Goal: Navigation & Orientation: Find specific page/section

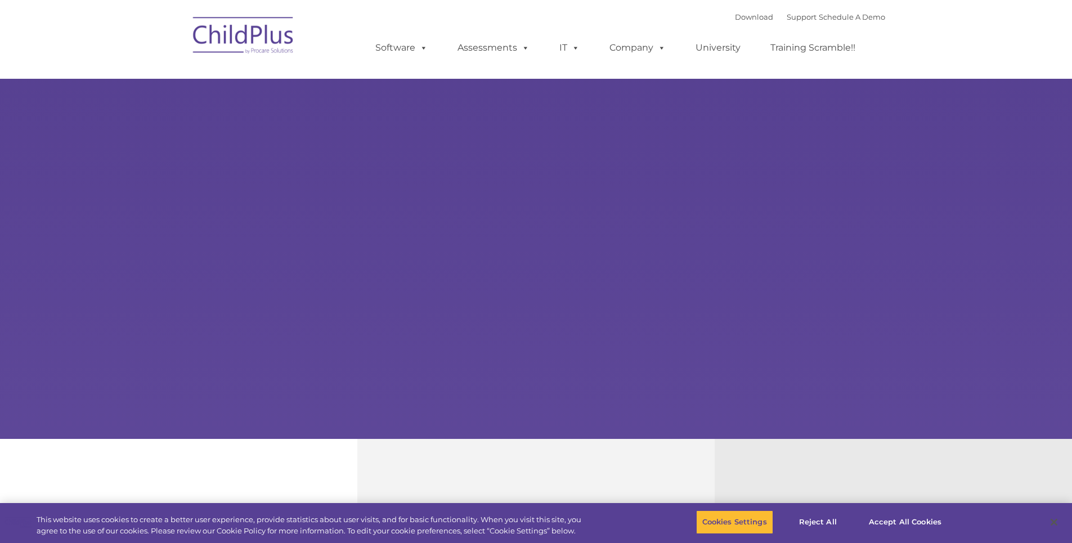
select select "MEDIUM"
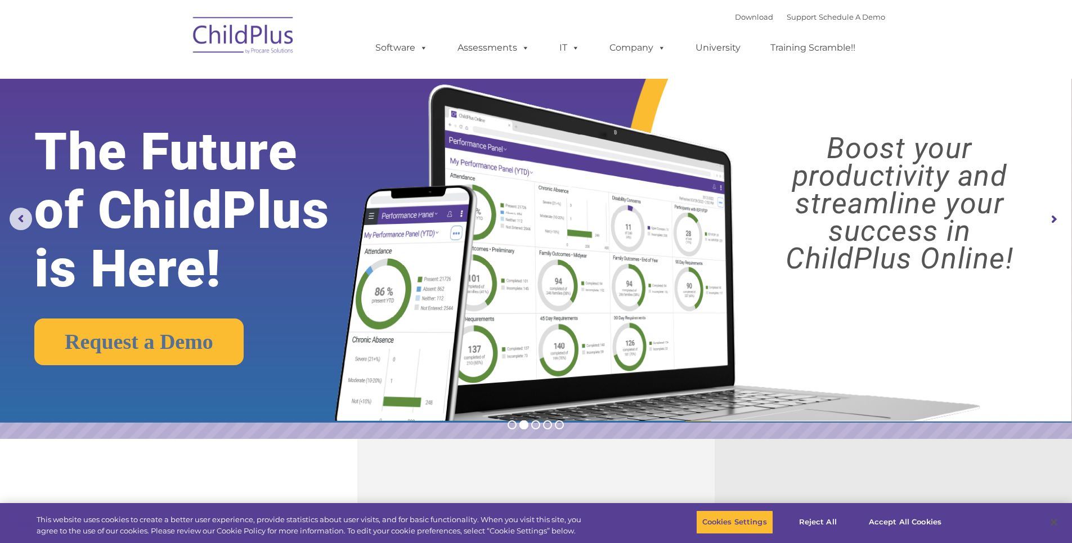
click at [251, 35] on img at bounding box center [243, 37] width 113 height 56
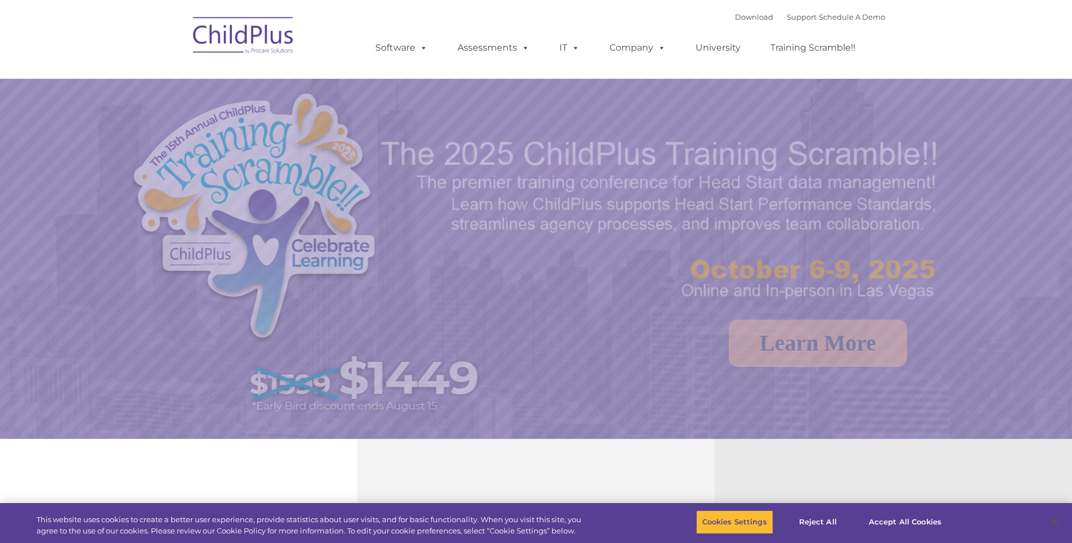
select select "MEDIUM"
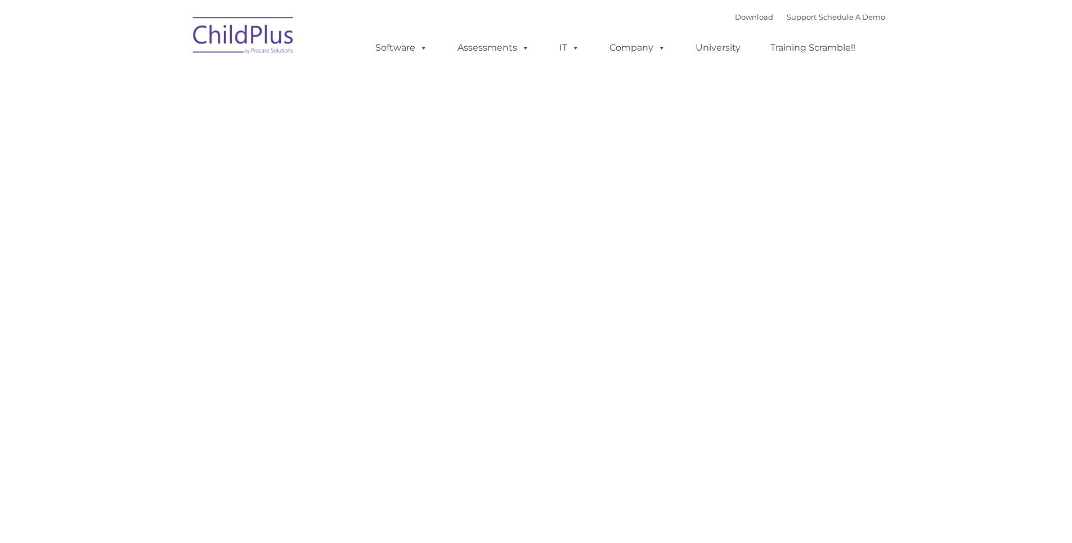
type input ""
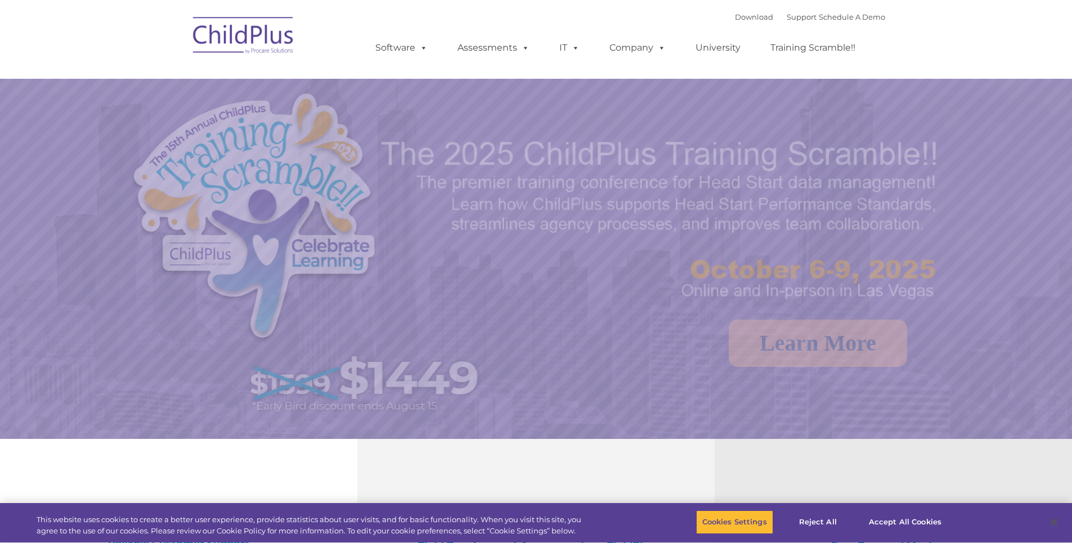
select select "MEDIUM"
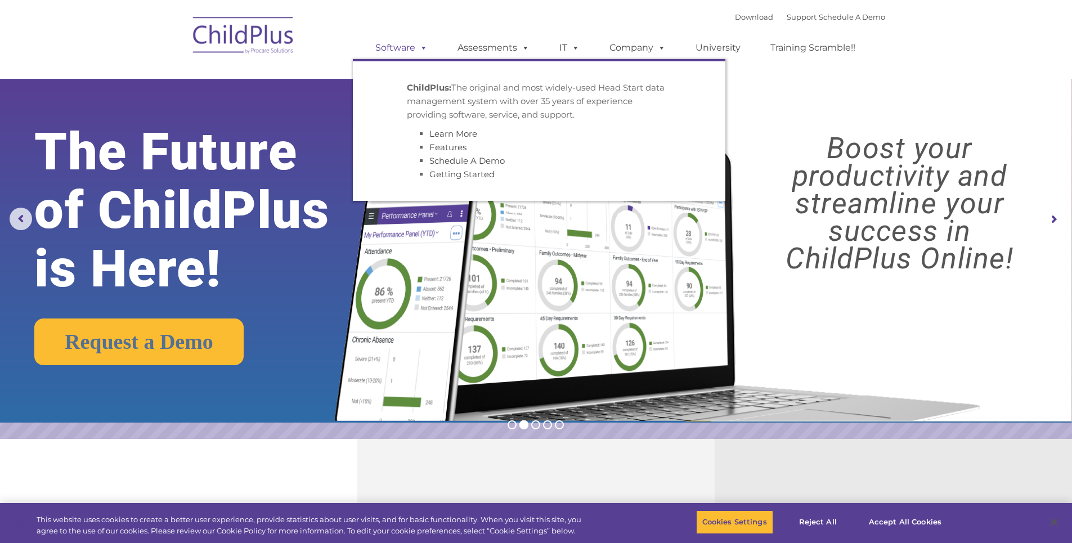
click at [416, 46] on span at bounding box center [421, 47] width 12 height 11
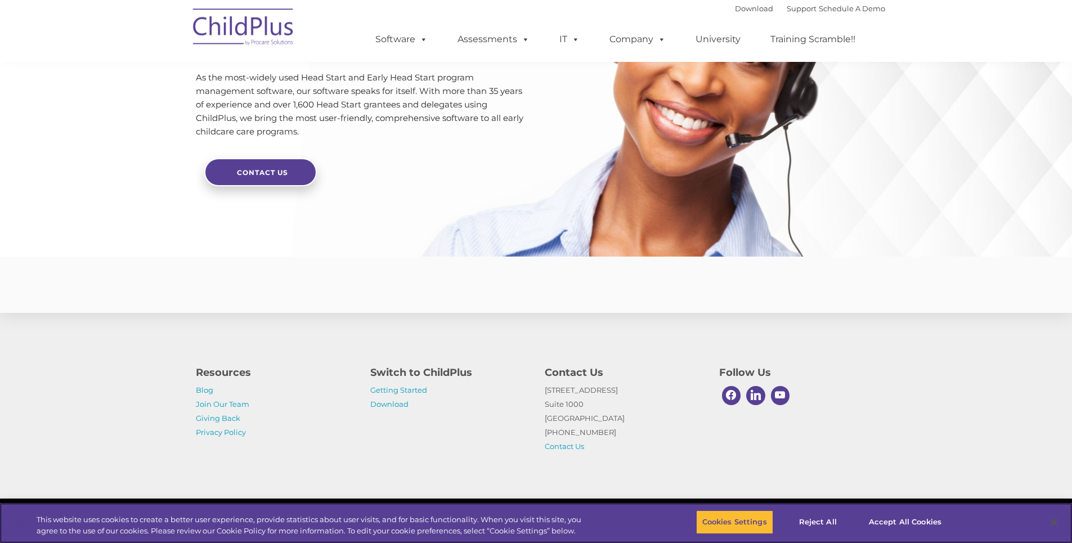
scroll to position [2626, 0]
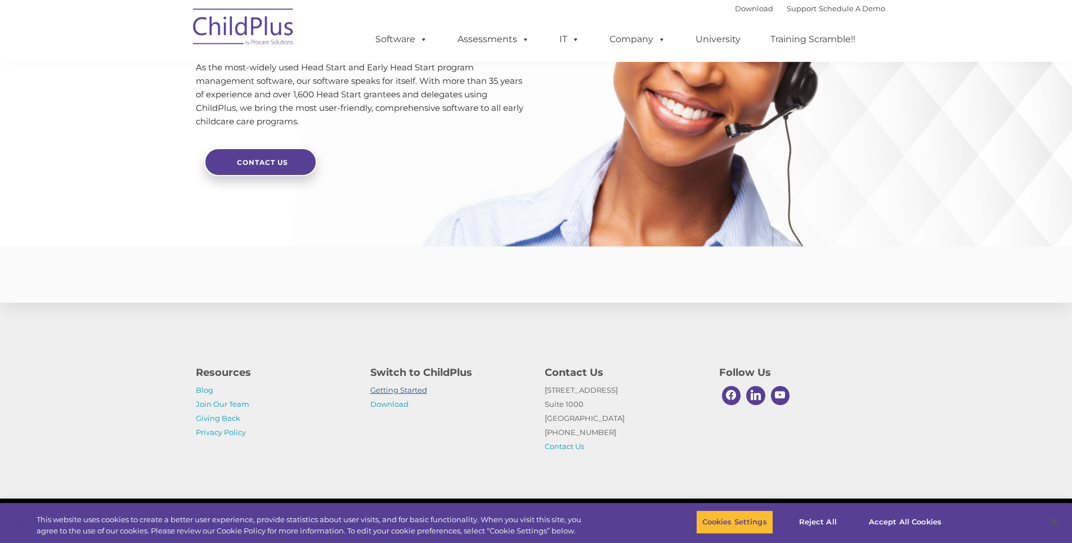
click at [411, 392] on link "Getting Started" at bounding box center [398, 389] width 57 height 9
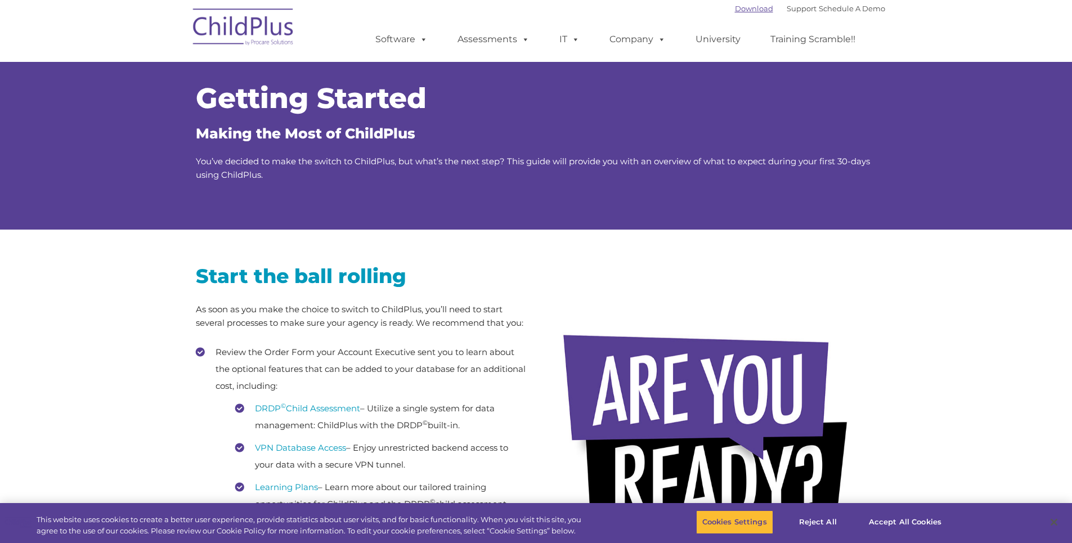
click at [743, 7] on link "Download" at bounding box center [754, 8] width 38 height 9
